Goal: Check status: Check status

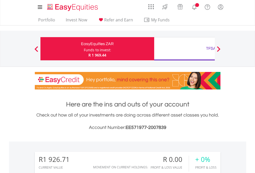
scroll to position [49, 81]
click at [84, 49] on div "Funds to invest:" at bounding box center [97, 49] width 27 height 5
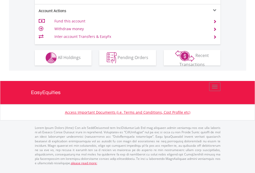
scroll to position [483, 0]
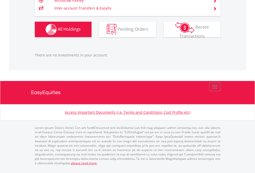
scroll to position [49, 81]
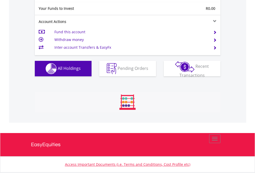
scroll to position [49, 81]
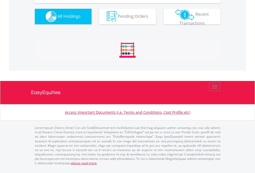
scroll to position [583, 0]
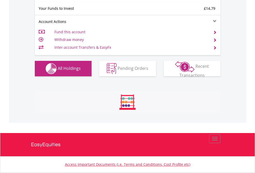
scroll to position [573, 0]
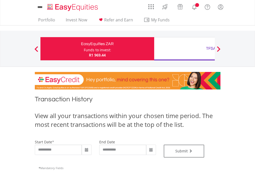
type input "**********"
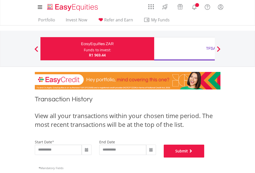
click at [204, 157] on button "Submit" at bounding box center [183, 150] width 41 height 13
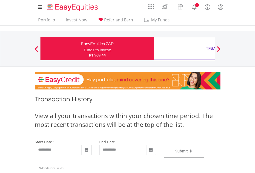
click at [184, 49] on div "TFSA" at bounding box center [210, 48] width 107 height 7
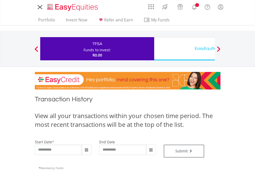
type input "**********"
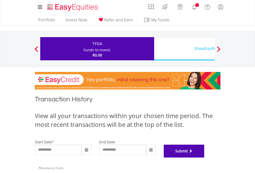
click at [204, 157] on button "Submit" at bounding box center [183, 150] width 41 height 13
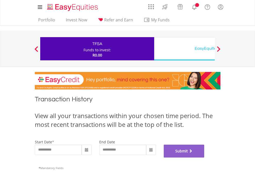
scroll to position [209, 0]
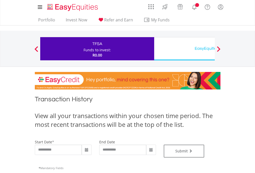
click at [184, 49] on div "EasyEquities USD" at bounding box center [210, 48] width 107 height 7
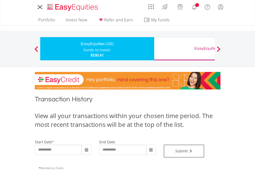
type input "**********"
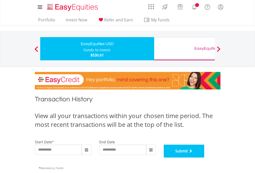
click at [204, 157] on button "Submit" at bounding box center [183, 150] width 41 height 13
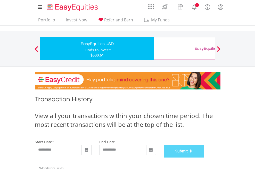
scroll to position [209, 0]
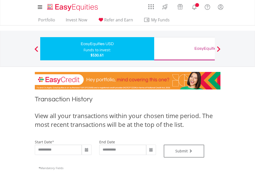
click at [184, 49] on div "EasyEquities GBP" at bounding box center [210, 48] width 107 height 7
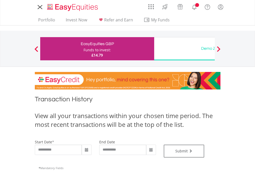
type input "**********"
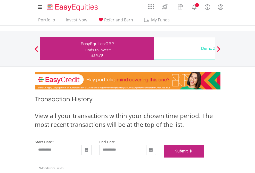
click at [204, 157] on button "Submit" at bounding box center [183, 150] width 41 height 13
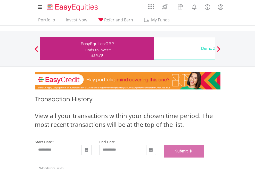
scroll to position [209, 0]
